Goal: Task Accomplishment & Management: Use online tool/utility

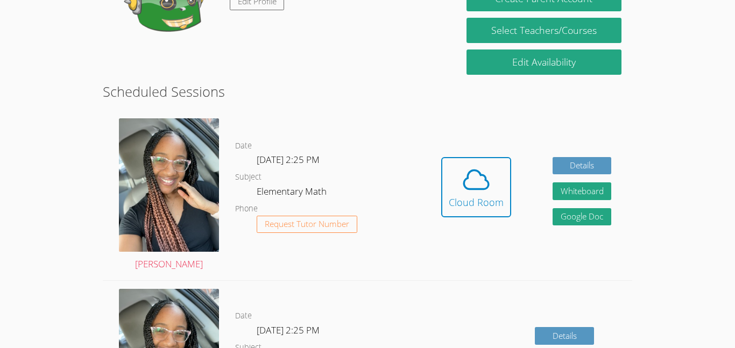
scroll to position [228, 0]
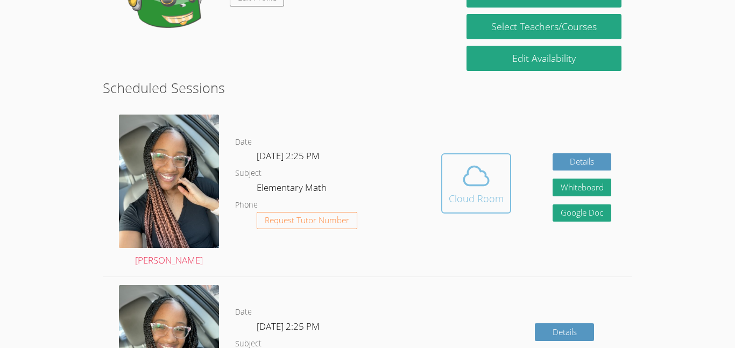
click at [473, 203] on div "Cloud Room" at bounding box center [475, 198] width 55 height 15
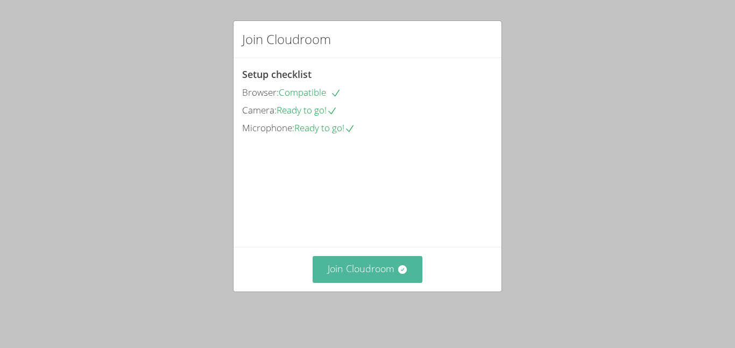
click at [367, 282] on button "Join Cloudroom" at bounding box center [367, 269] width 110 height 26
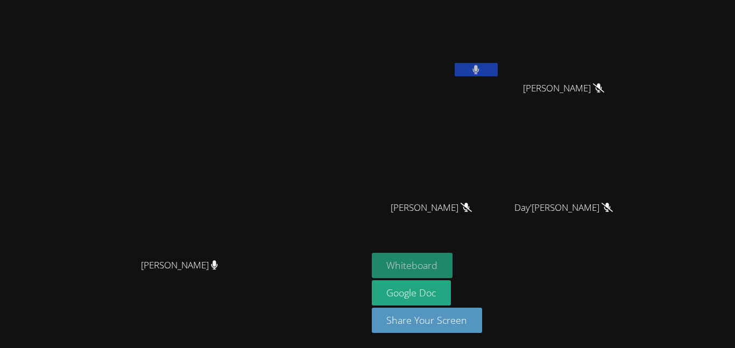
click at [453, 272] on button "Whiteboard" at bounding box center [412, 265] width 81 height 25
click at [363, 296] on div "[PERSON_NAME]" at bounding box center [183, 274] width 359 height 43
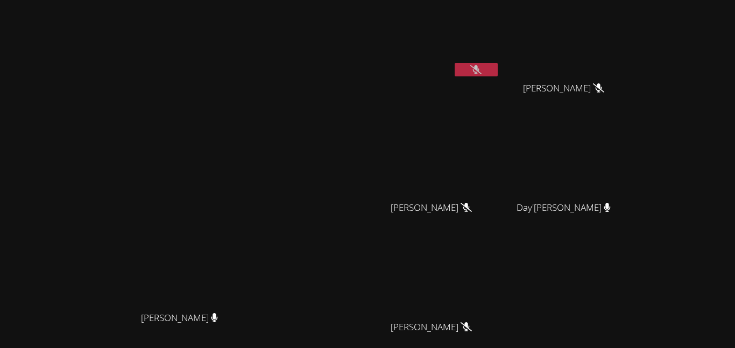
click at [497, 74] on button at bounding box center [475, 69] width 43 height 13
click at [497, 73] on button at bounding box center [475, 69] width 43 height 13
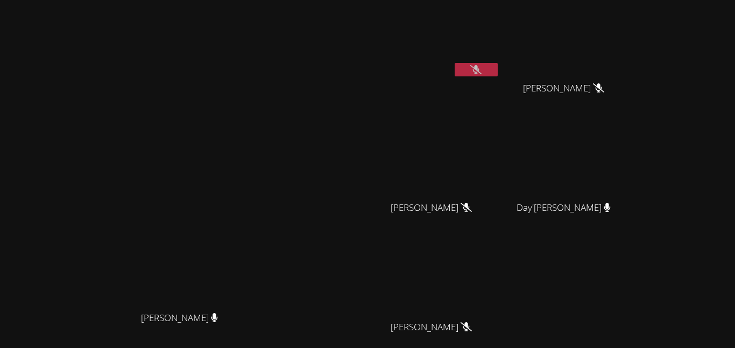
click at [497, 64] on button at bounding box center [475, 69] width 43 height 13
click at [497, 67] on button at bounding box center [475, 69] width 43 height 13
click at [497, 65] on button at bounding box center [475, 69] width 43 height 13
click at [497, 75] on button at bounding box center [475, 69] width 43 height 13
click at [497, 70] on button at bounding box center [475, 69] width 43 height 13
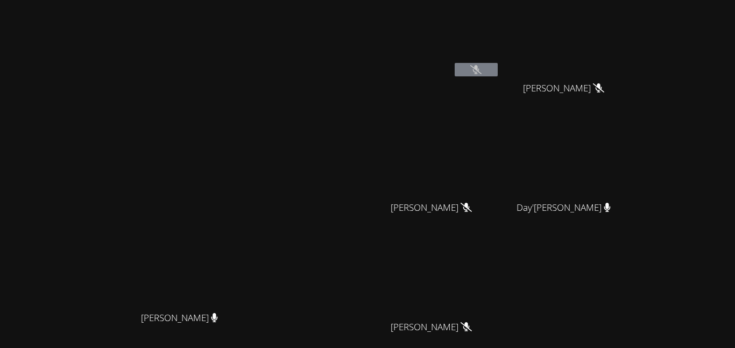
click at [497, 66] on button at bounding box center [475, 69] width 43 height 13
click at [481, 73] on icon at bounding box center [475, 69] width 11 height 9
click at [481, 72] on icon at bounding box center [475, 69] width 11 height 9
click at [500, 118] on div "[PERSON_NAME]" at bounding box center [436, 61] width 128 height 115
click at [472, 213] on span "[PERSON_NAME]" at bounding box center [430, 208] width 81 height 16
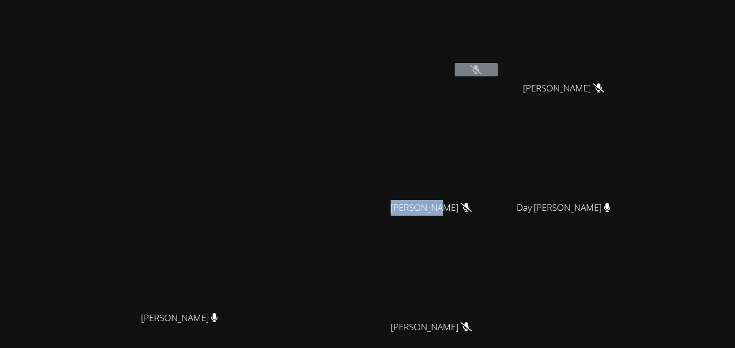
drag, startPoint x: 545, startPoint y: 209, endPoint x: 494, endPoint y: 211, distance: 51.7
click at [494, 211] on div "[PERSON_NAME]" at bounding box center [436, 217] width 128 height 43
drag, startPoint x: 551, startPoint y: 210, endPoint x: 530, endPoint y: 205, distance: 22.0
click at [472, 205] on span "[PERSON_NAME]" at bounding box center [430, 208] width 81 height 16
drag, startPoint x: 498, startPoint y: 209, endPoint x: 733, endPoint y: 159, distance: 240.2
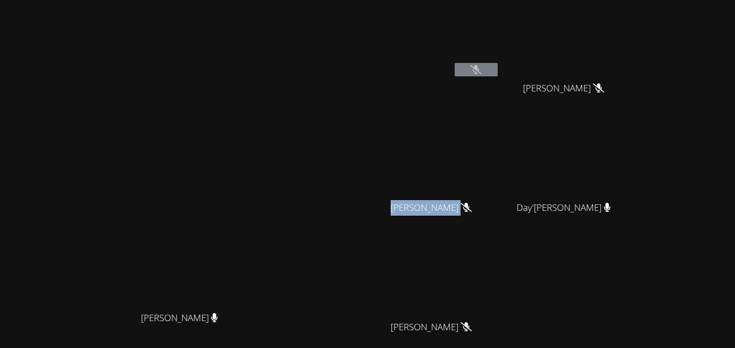
click at [636, 159] on aside "[PERSON_NAME] [PERSON_NAME] [PERSON_NAME] [PERSON_NAME] [PERSON_NAME] Day'[PERS…" at bounding box center [501, 226] width 269 height 453
click at [497, 75] on button at bounding box center [475, 69] width 43 height 13
click at [481, 70] on icon at bounding box center [475, 69] width 11 height 9
click at [497, 70] on button at bounding box center [475, 69] width 43 height 13
click at [481, 68] on icon at bounding box center [475, 69] width 11 height 9
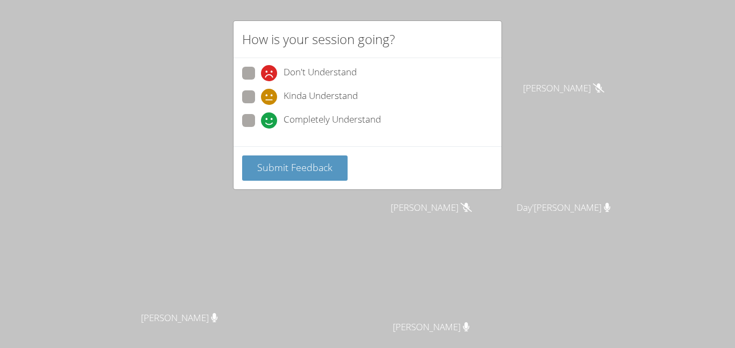
click at [339, 76] on span "Don't Understand" at bounding box center [319, 73] width 73 height 16
click at [270, 76] on input "Don't Understand" at bounding box center [265, 71] width 9 height 9
radio input "true"
click at [331, 170] on span "Submit Feedback" at bounding box center [294, 167] width 75 height 13
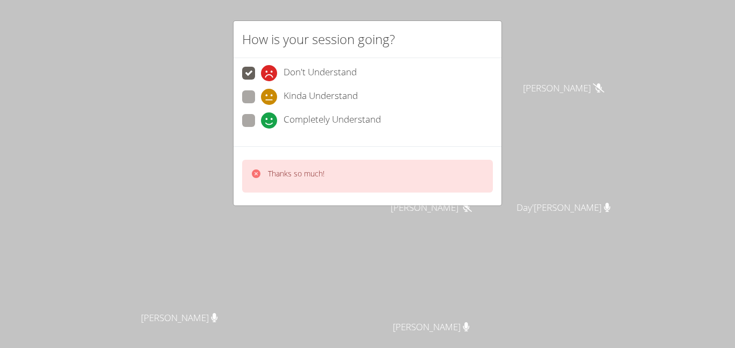
click at [319, 115] on span "Completely Understand" at bounding box center [331, 120] width 97 height 16
click at [270, 115] on input "Completely Understand" at bounding box center [265, 118] width 9 height 9
radio input "true"
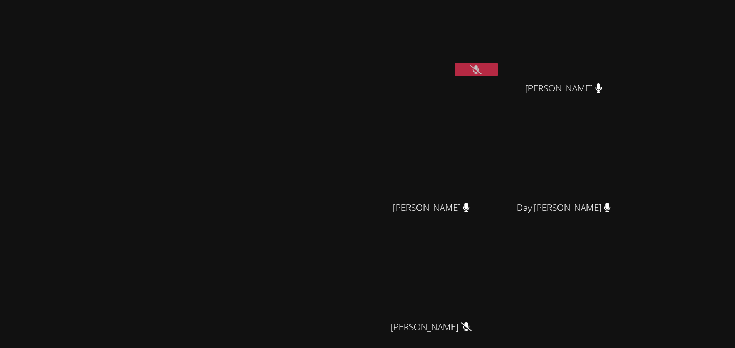
click at [497, 67] on button at bounding box center [475, 69] width 43 height 13
click at [497, 74] on button at bounding box center [475, 69] width 43 height 13
click at [497, 75] on button at bounding box center [475, 69] width 43 height 13
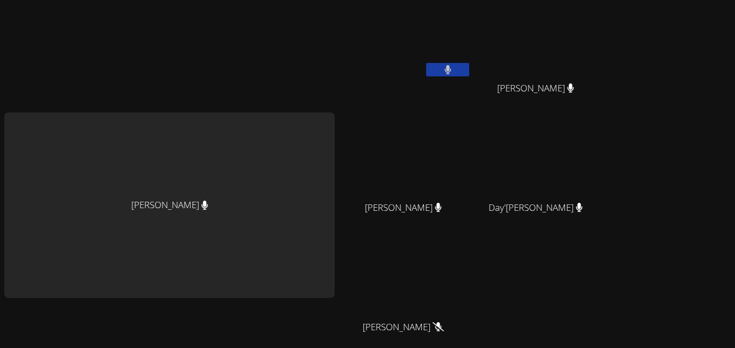
click at [436, 74] on button at bounding box center [447, 69] width 43 height 13
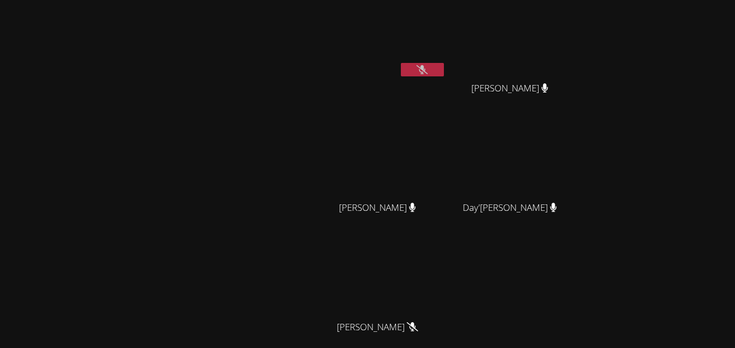
click at [417, 72] on icon at bounding box center [421, 69] width 11 height 9
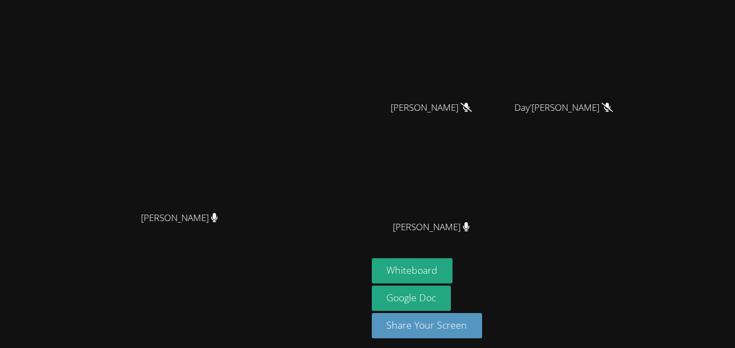
scroll to position [105, 0]
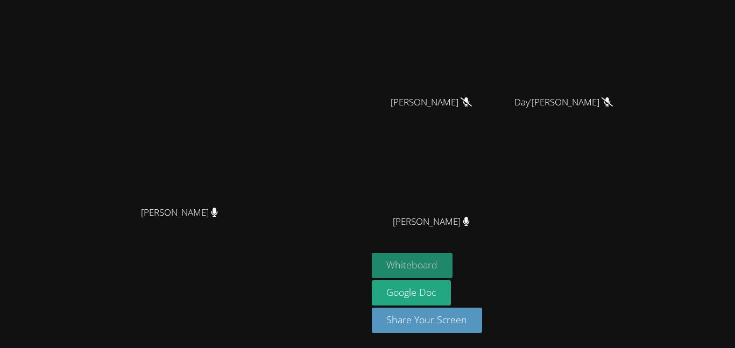
click at [453, 255] on button "Whiteboard" at bounding box center [412, 265] width 81 height 25
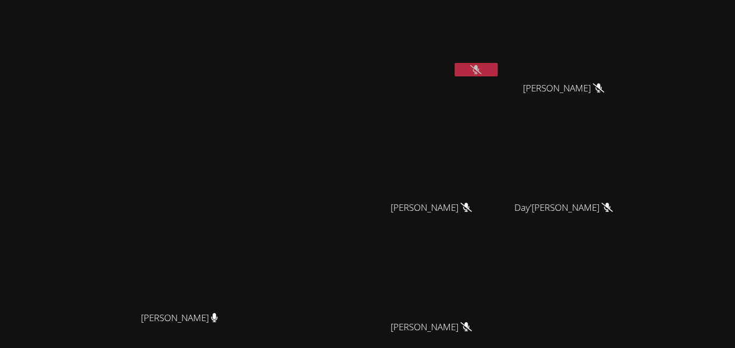
scroll to position [0, 0]
click at [481, 68] on icon at bounding box center [475, 69] width 11 height 9
click at [497, 75] on button at bounding box center [475, 69] width 43 height 13
